Goal: Find specific page/section: Find specific page/section

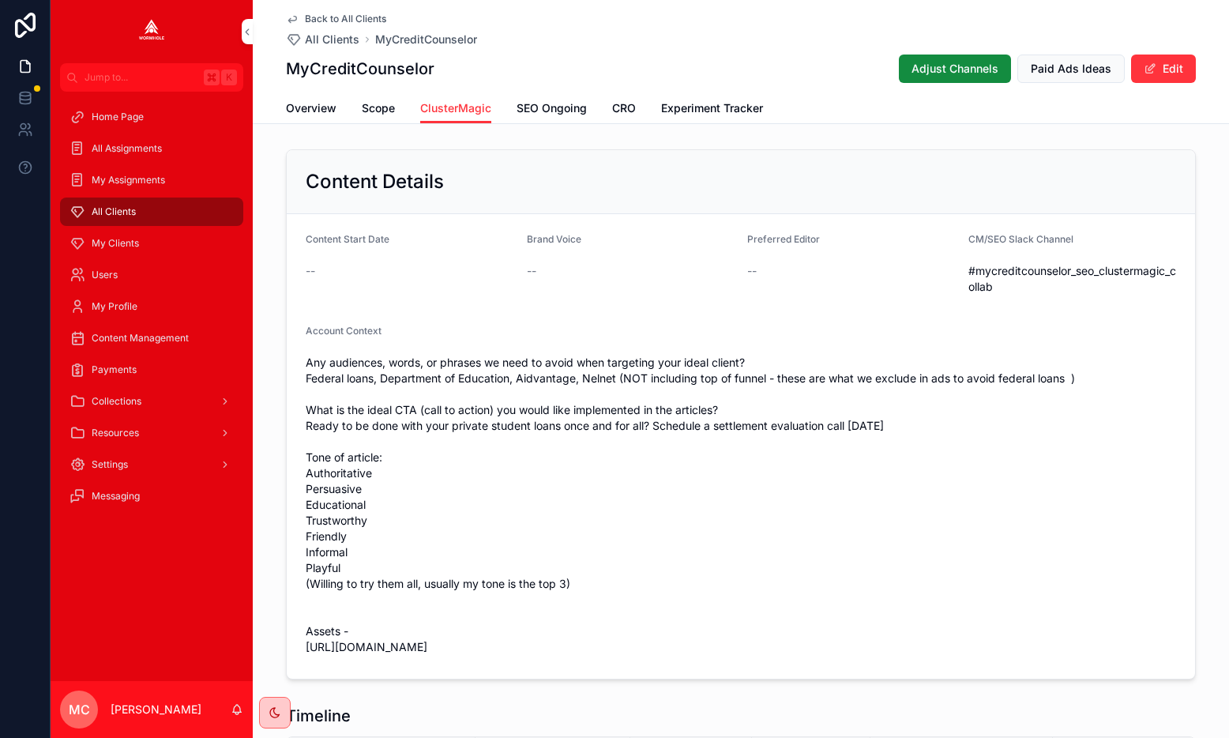
scroll to position [865, 0]
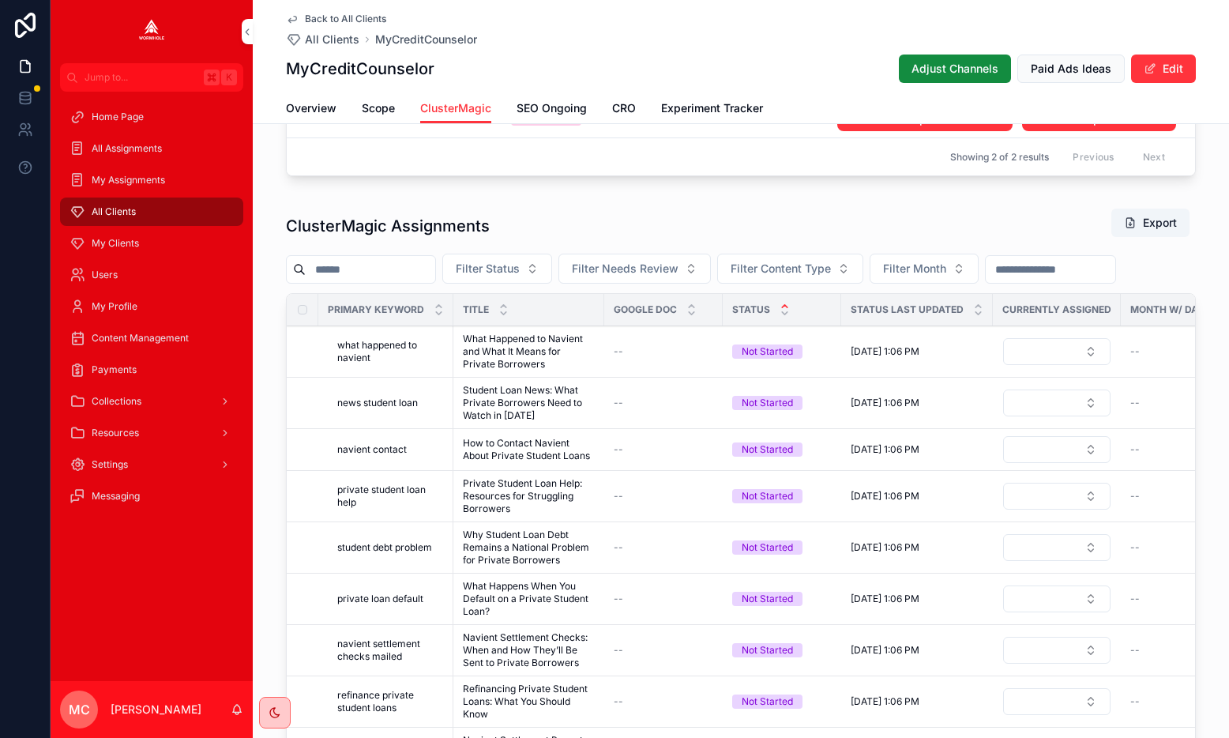
click at [110, 208] on span "All Clients" at bounding box center [114, 211] width 44 height 13
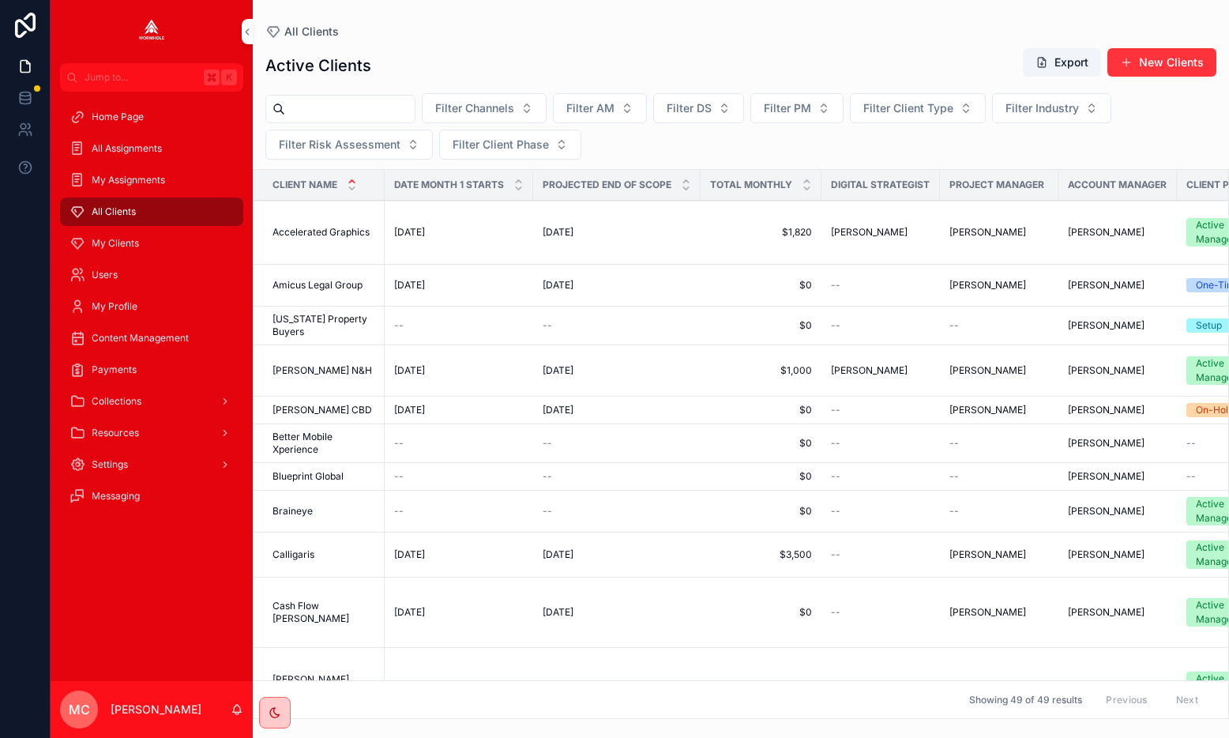
click at [334, 113] on input "scrollable content" at bounding box center [350, 109] width 130 height 22
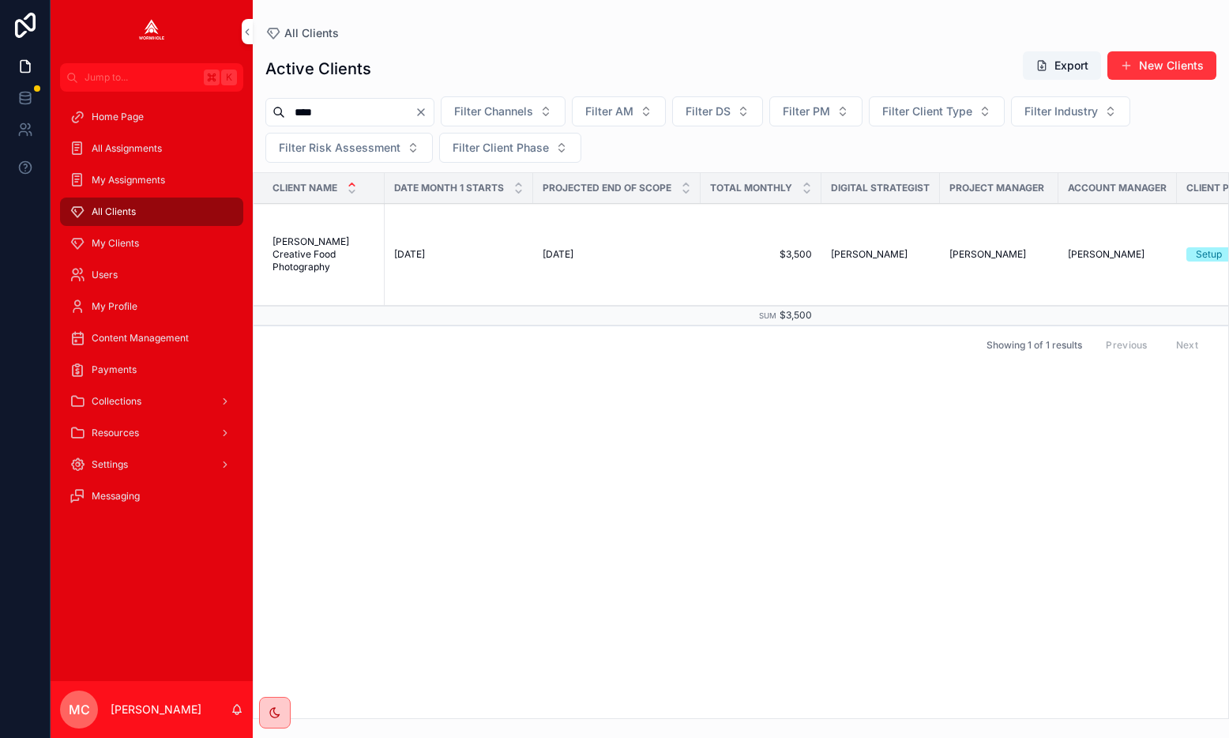
type input "****"
click at [326, 250] on span "[PERSON_NAME] Creative Food Photography" at bounding box center [323, 254] width 103 height 38
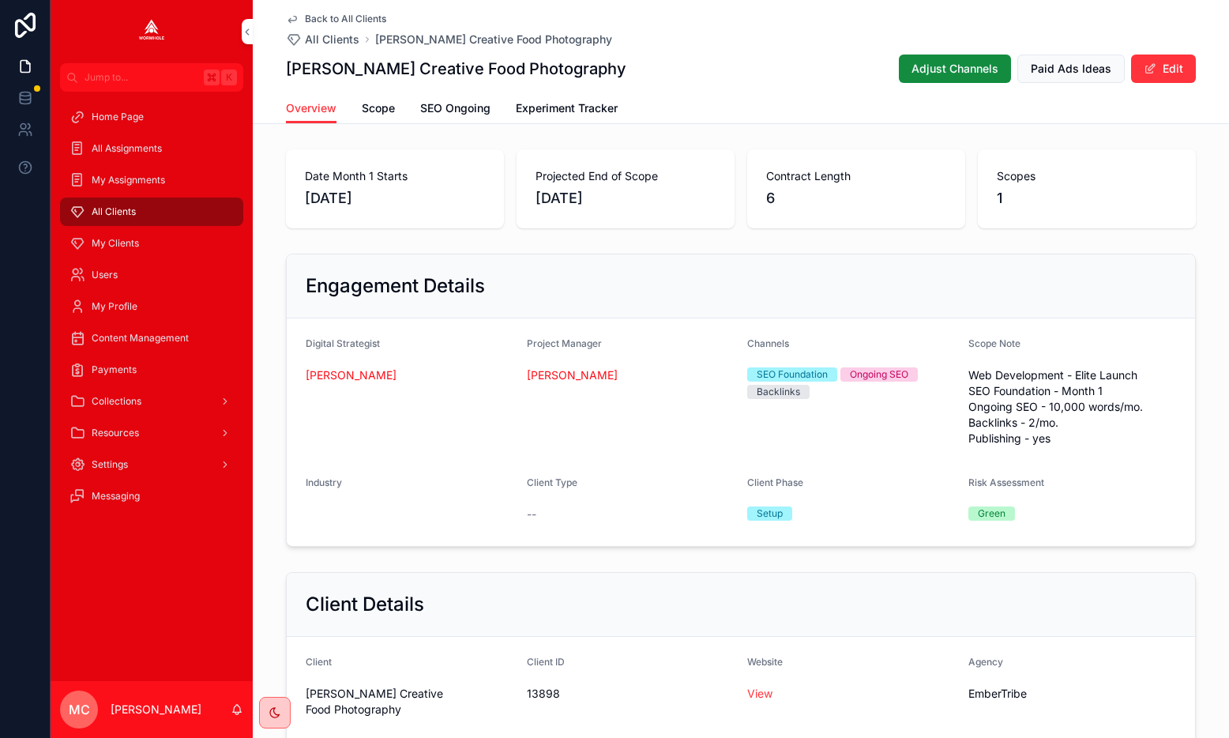
click at [448, 111] on span "SEO Ongoing" at bounding box center [455, 108] width 70 height 16
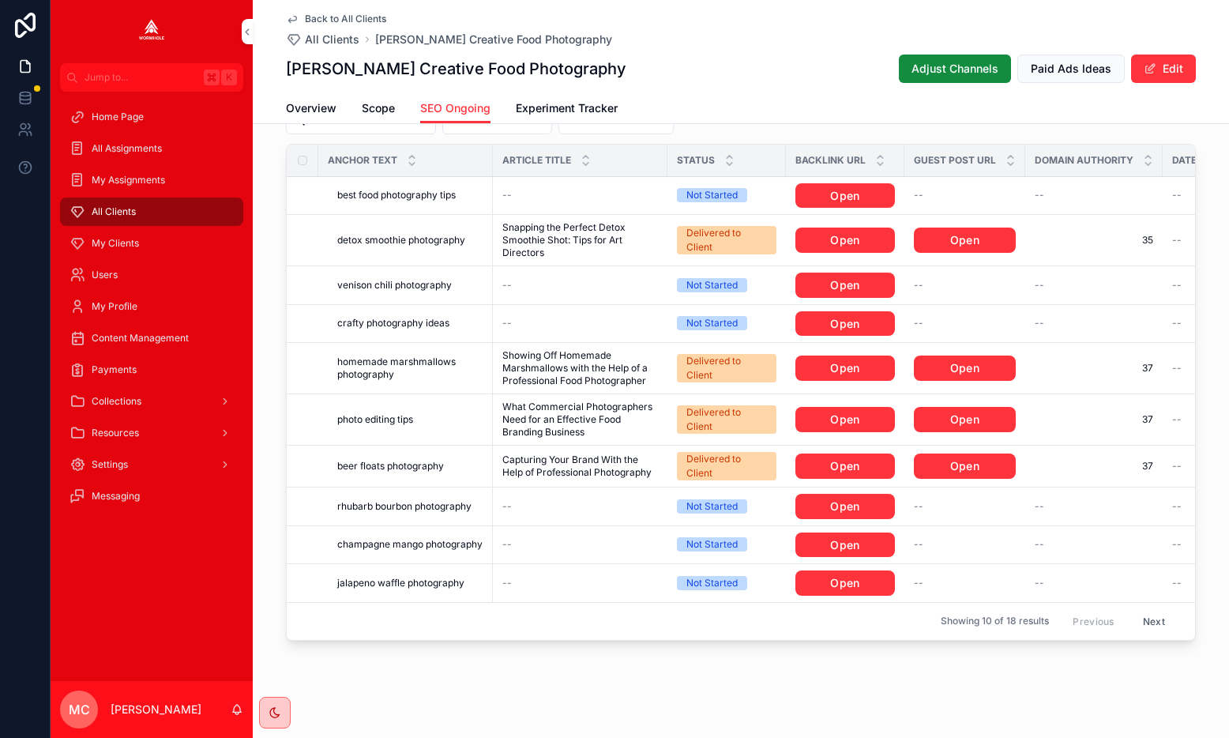
scroll to position [2292, 0]
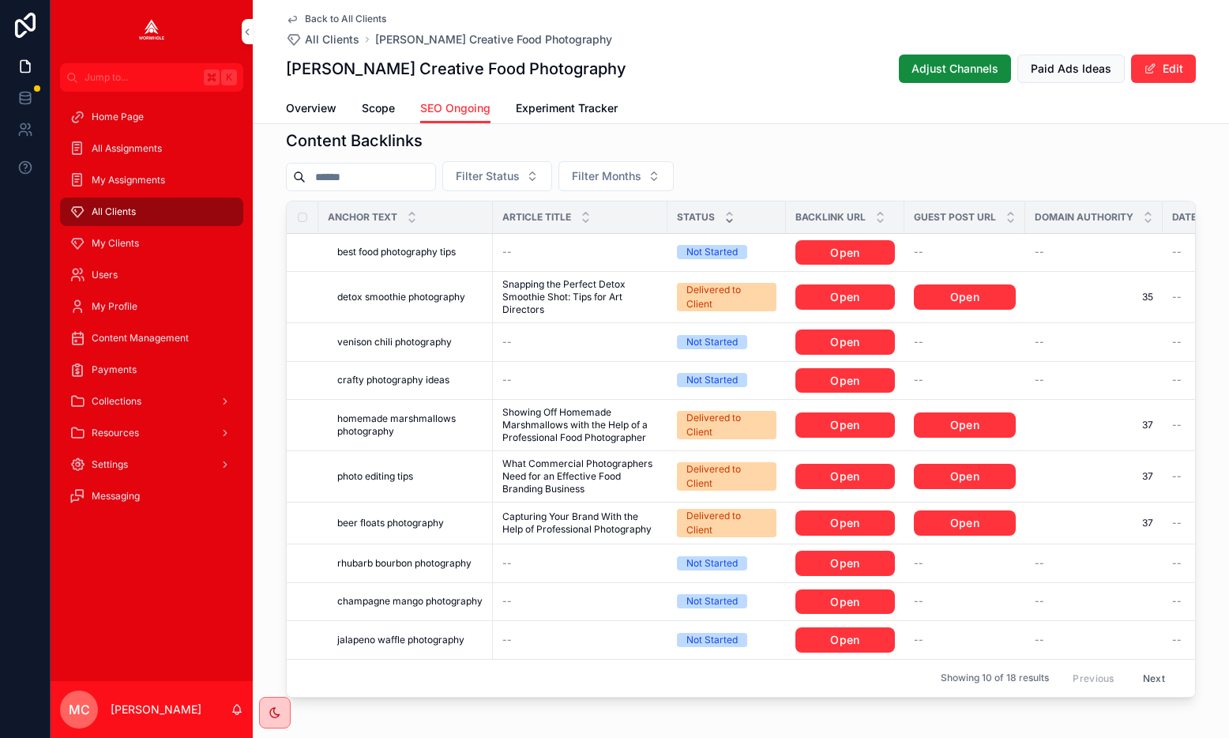
click at [730, 219] on icon "scrollable content" at bounding box center [730, 220] width 6 height 2
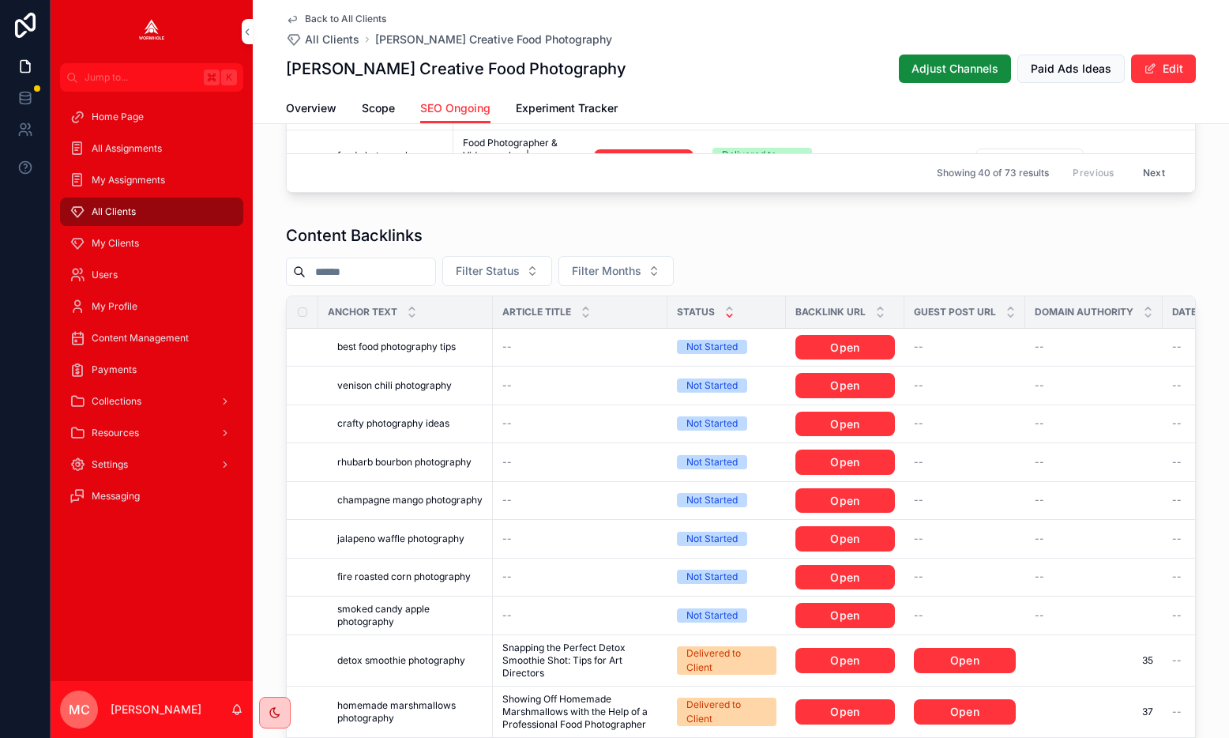
scroll to position [2333, 0]
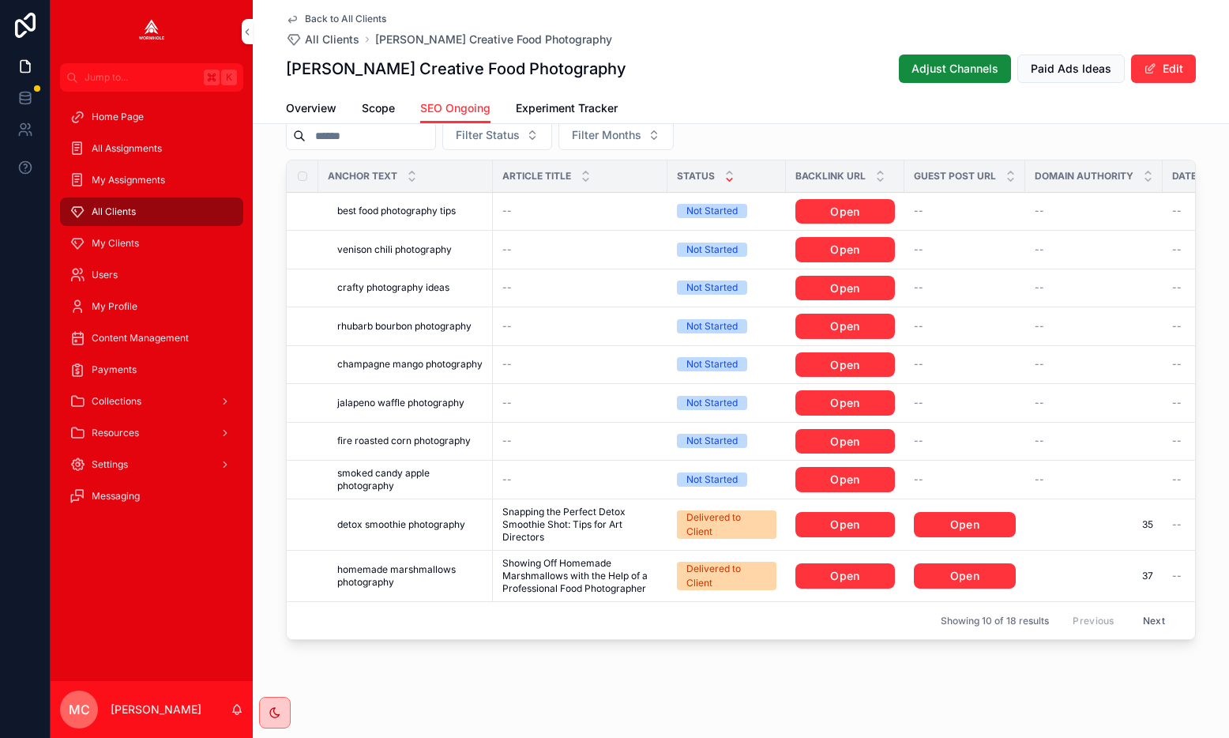
click at [1154, 608] on button "Next" at bounding box center [1154, 620] width 44 height 24
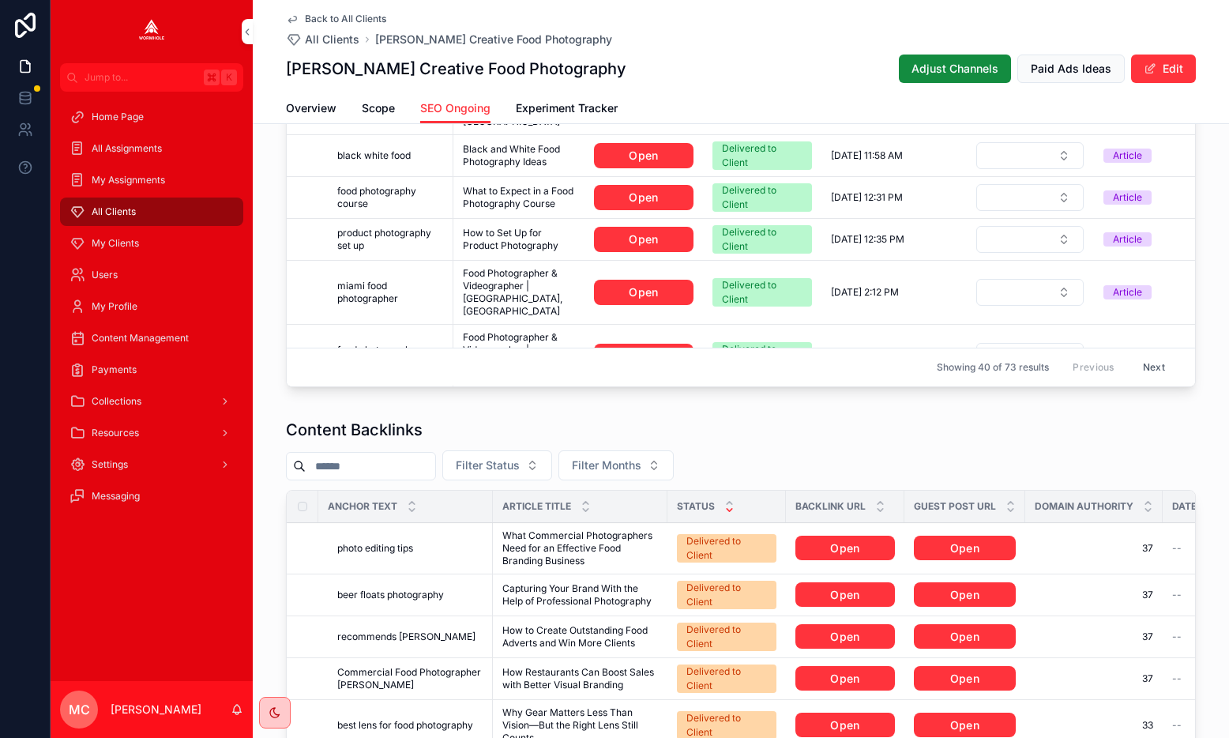
scroll to position [479, 0]
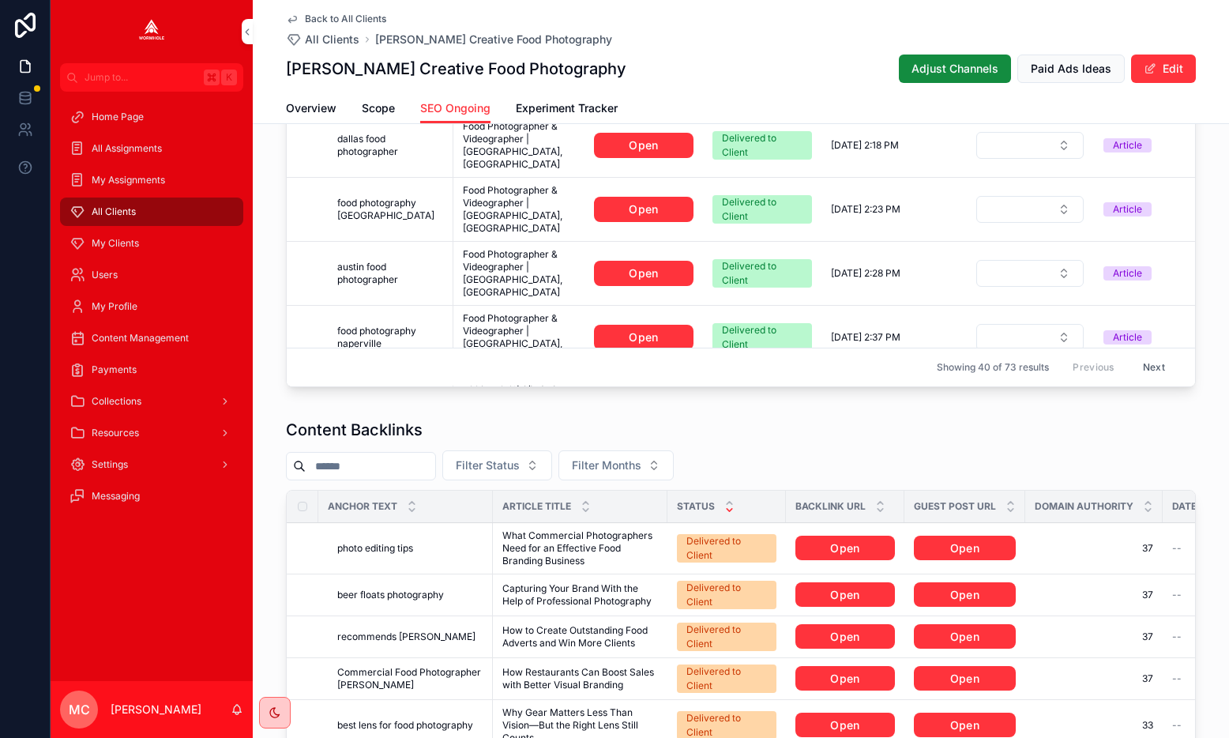
click at [780, 412] on div "Content Backlinks Filter Status Filter Months Anchor Text Article Title Status …" at bounding box center [741, 685] width 976 height 547
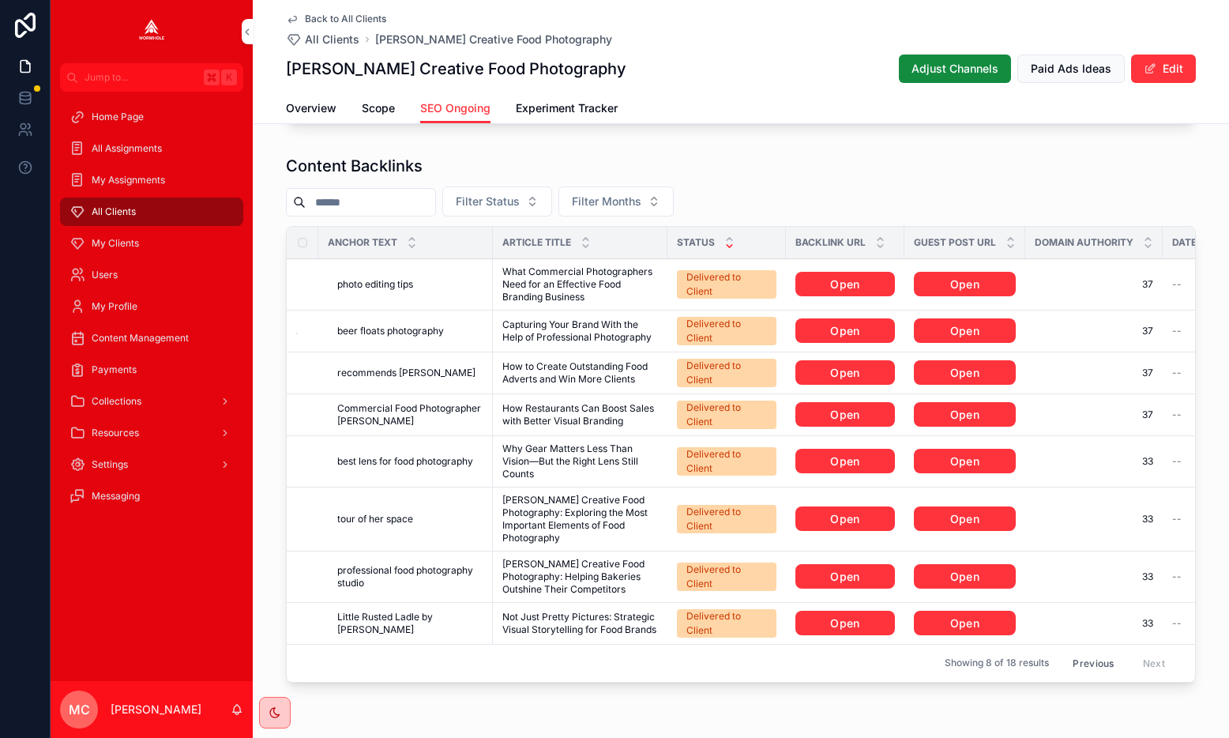
scroll to position [2274, 0]
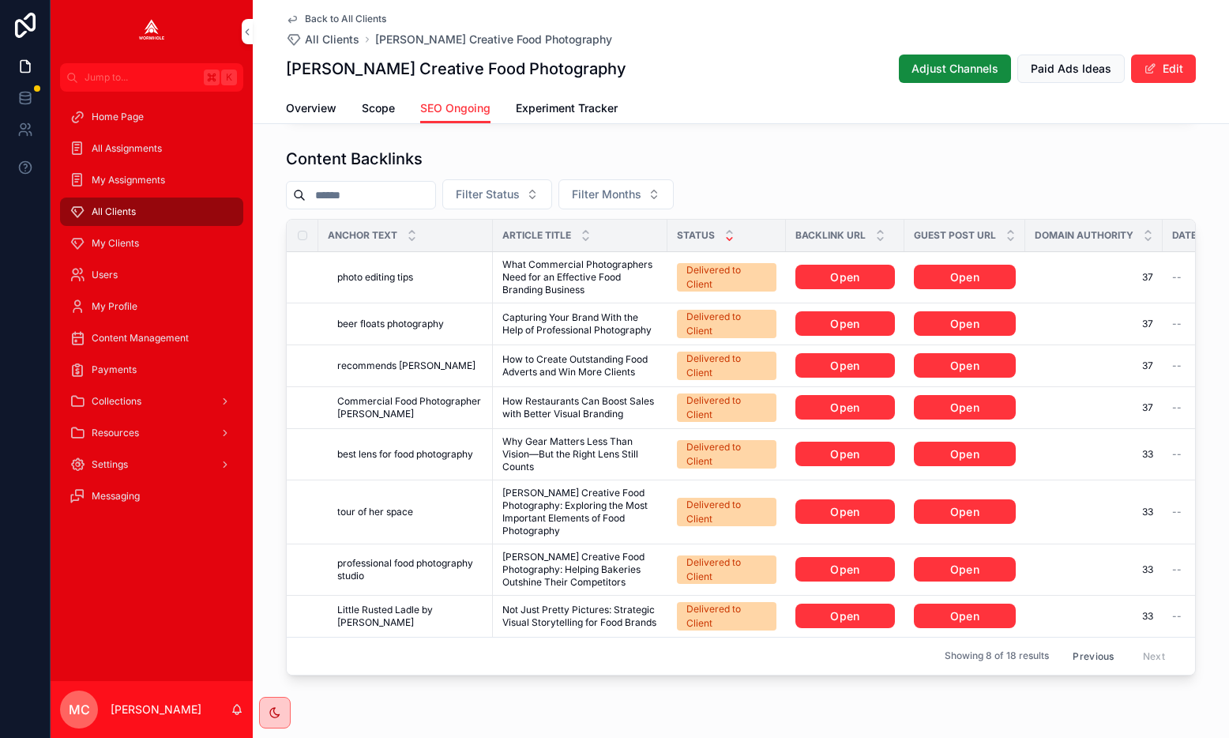
click at [1094, 644] on button "Previous" at bounding box center [1092, 656] width 63 height 24
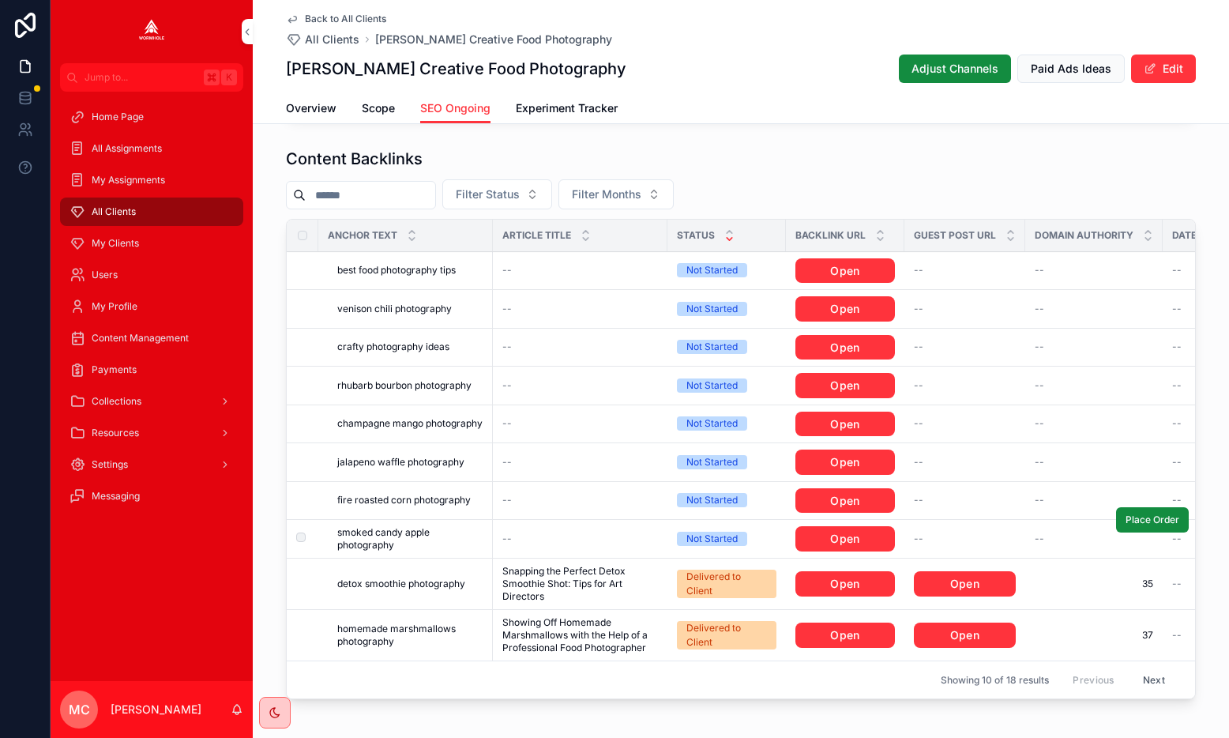
scroll to position [2333, 0]
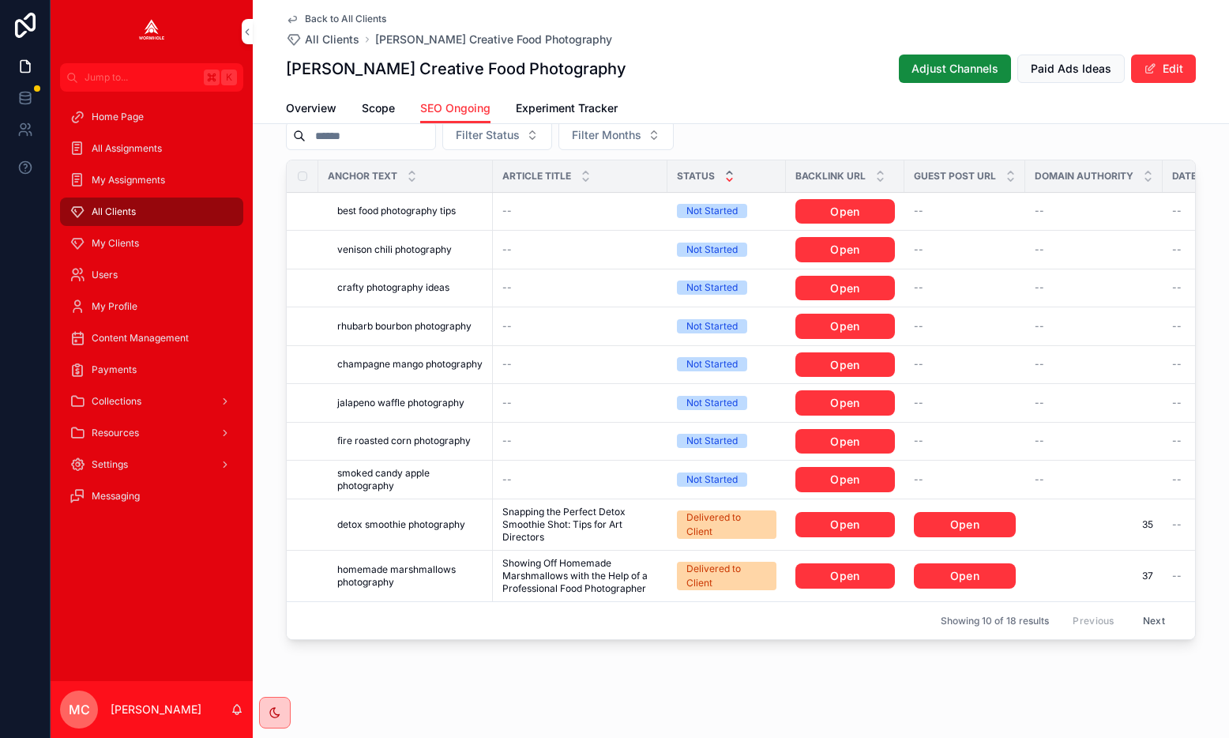
click at [729, 167] on icon "scrollable content" at bounding box center [729, 172] width 10 height 10
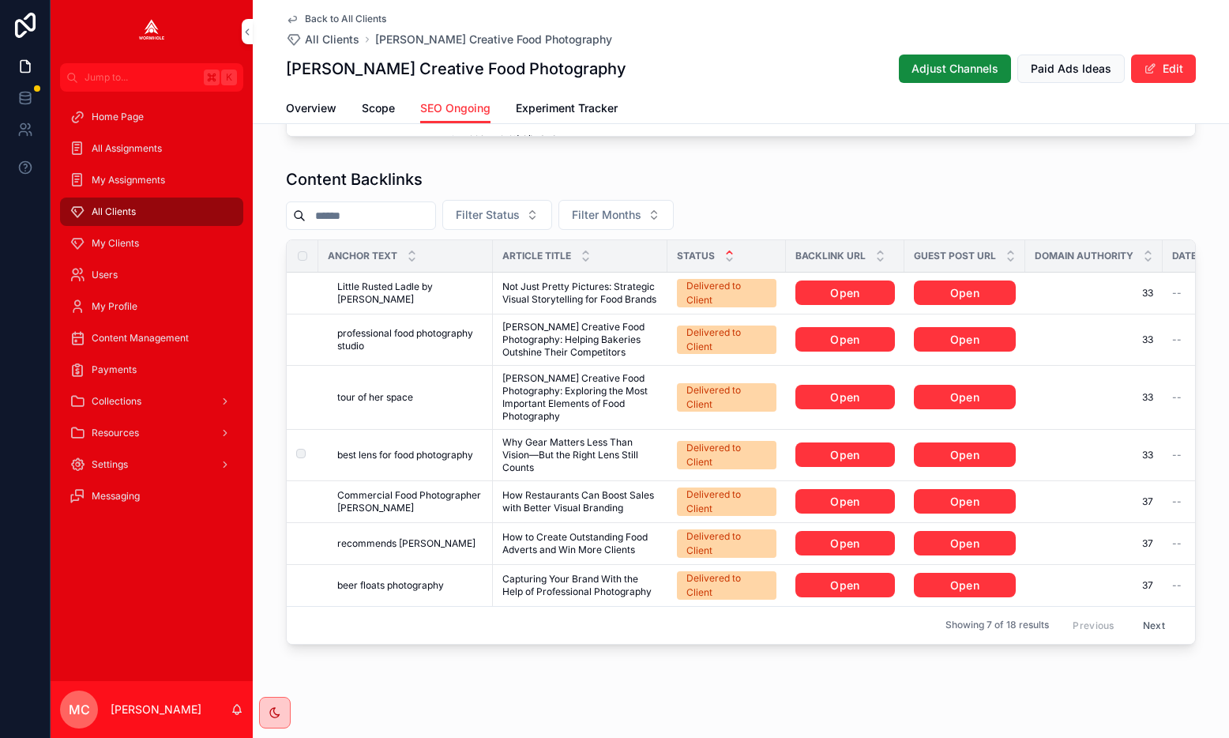
scroll to position [2257, 0]
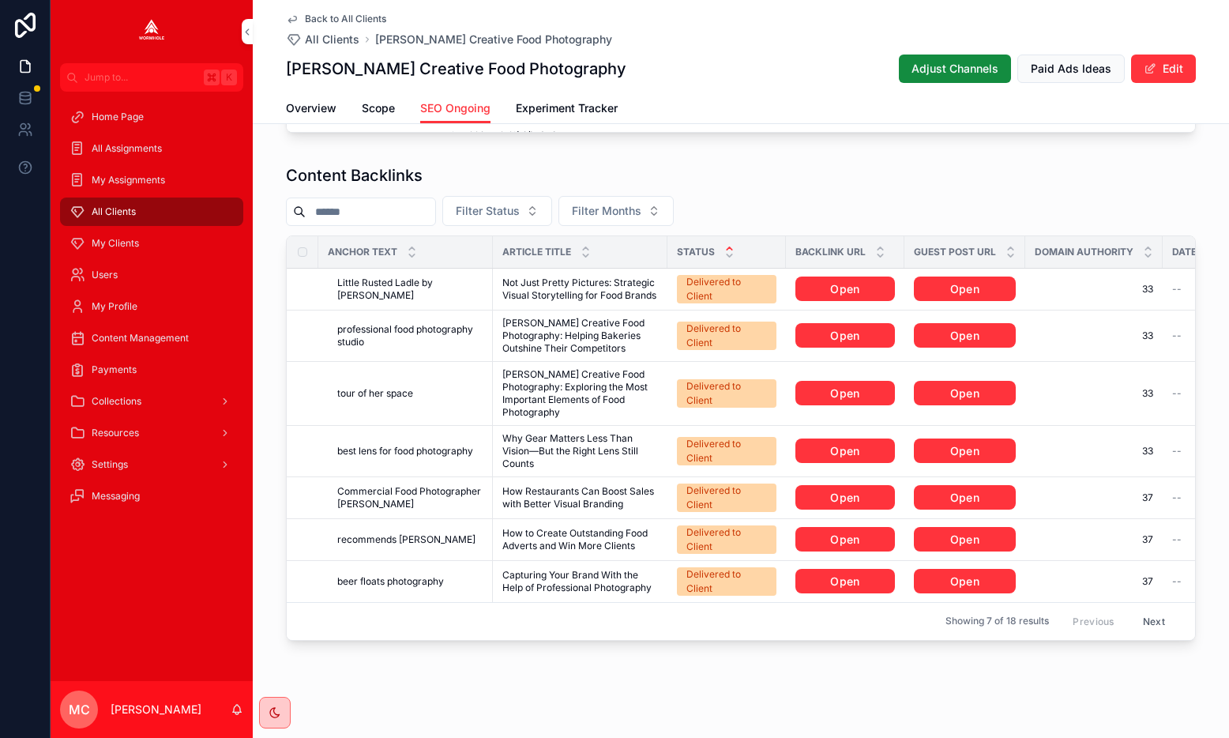
click at [1159, 609] on button "Next" at bounding box center [1154, 621] width 44 height 24
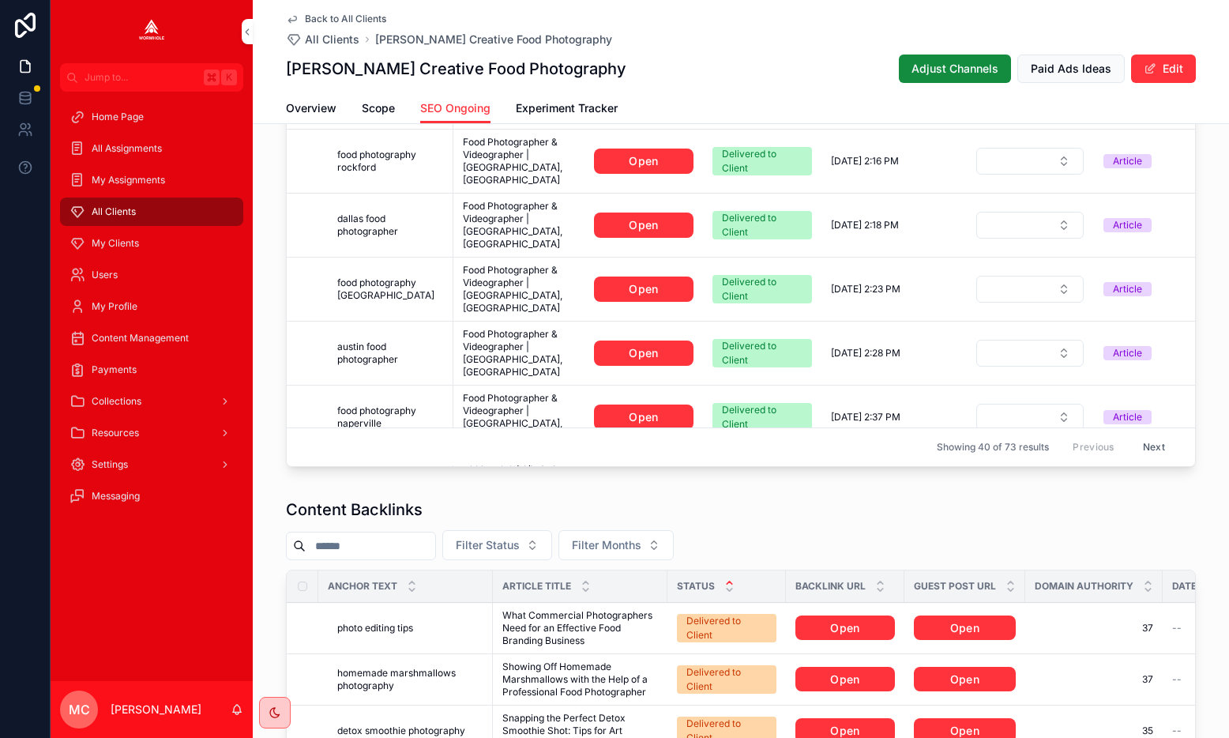
scroll to position [2257, 0]
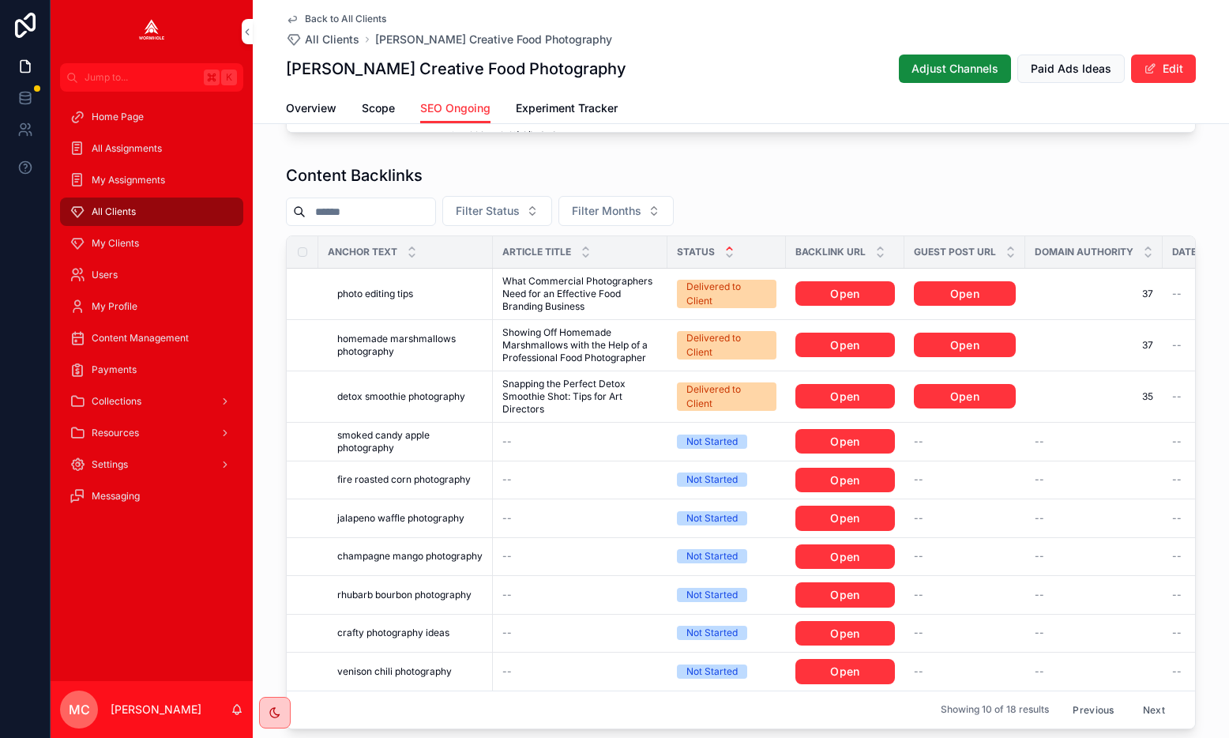
click at [1097, 697] on button "Previous" at bounding box center [1092, 709] width 63 height 24
